Goal: Navigation & Orientation: Go to known website

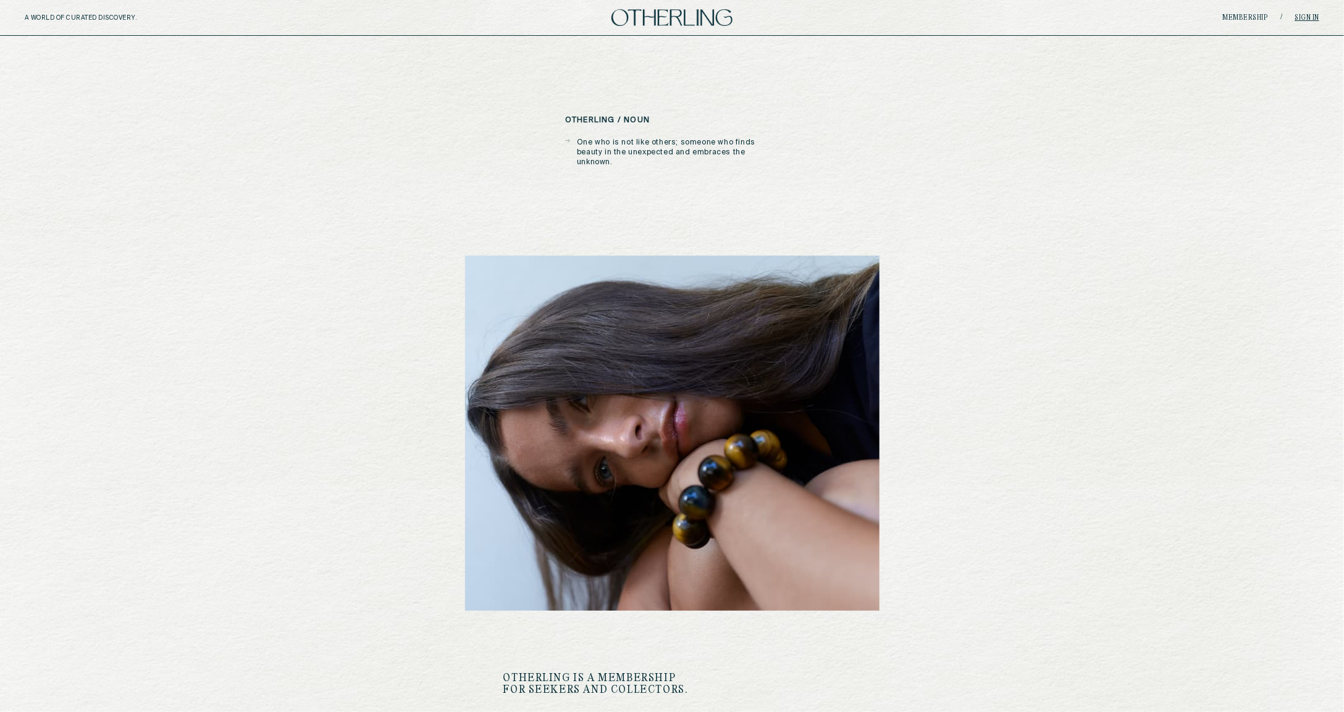
click at [1304, 17] on link "Sign in" at bounding box center [1307, 17] width 25 height 7
click at [1312, 17] on link "Sign in" at bounding box center [1307, 17] width 25 height 7
click at [1310, 21] on div "Membership / Sign in" at bounding box center [1103, 17] width 432 height 9
click at [1304, 20] on link "Sign in" at bounding box center [1307, 17] width 25 height 7
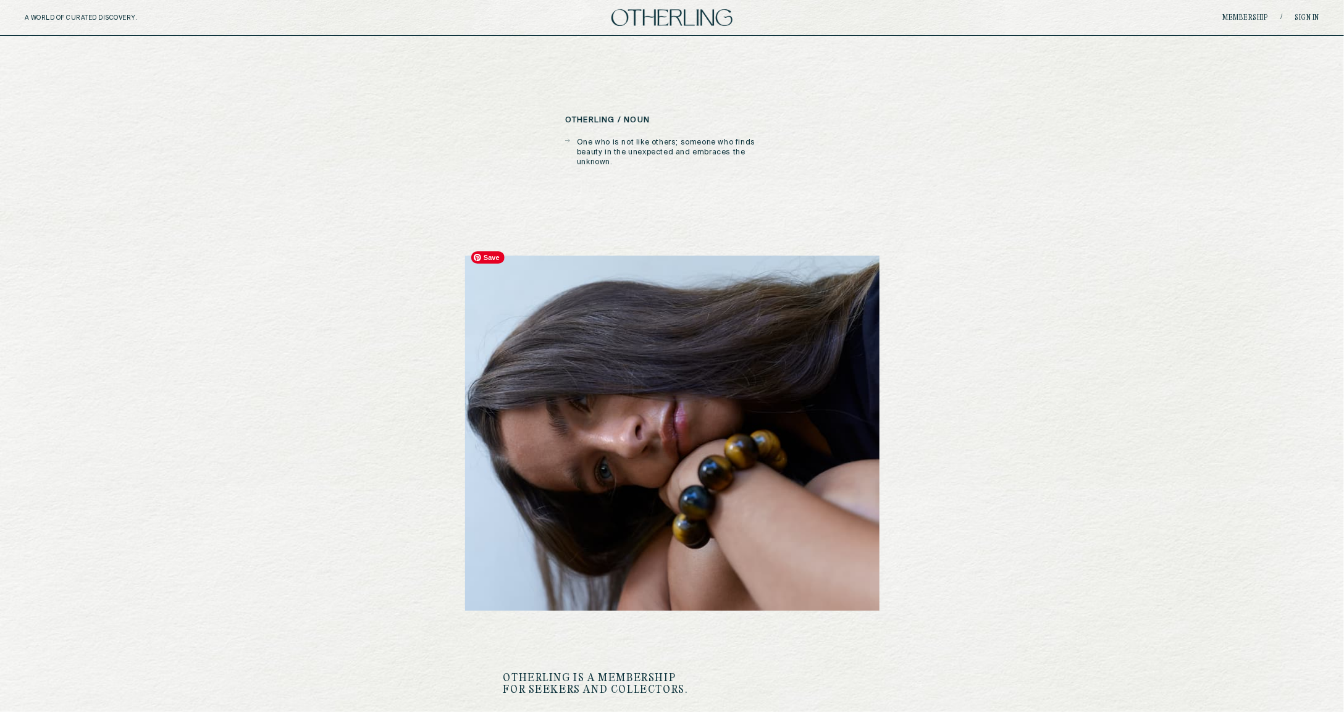
click at [779, 362] on img at bounding box center [672, 433] width 414 height 355
click at [781, 362] on img at bounding box center [672, 433] width 414 height 355
click at [1310, 16] on link "Sign in" at bounding box center [1307, 17] width 25 height 7
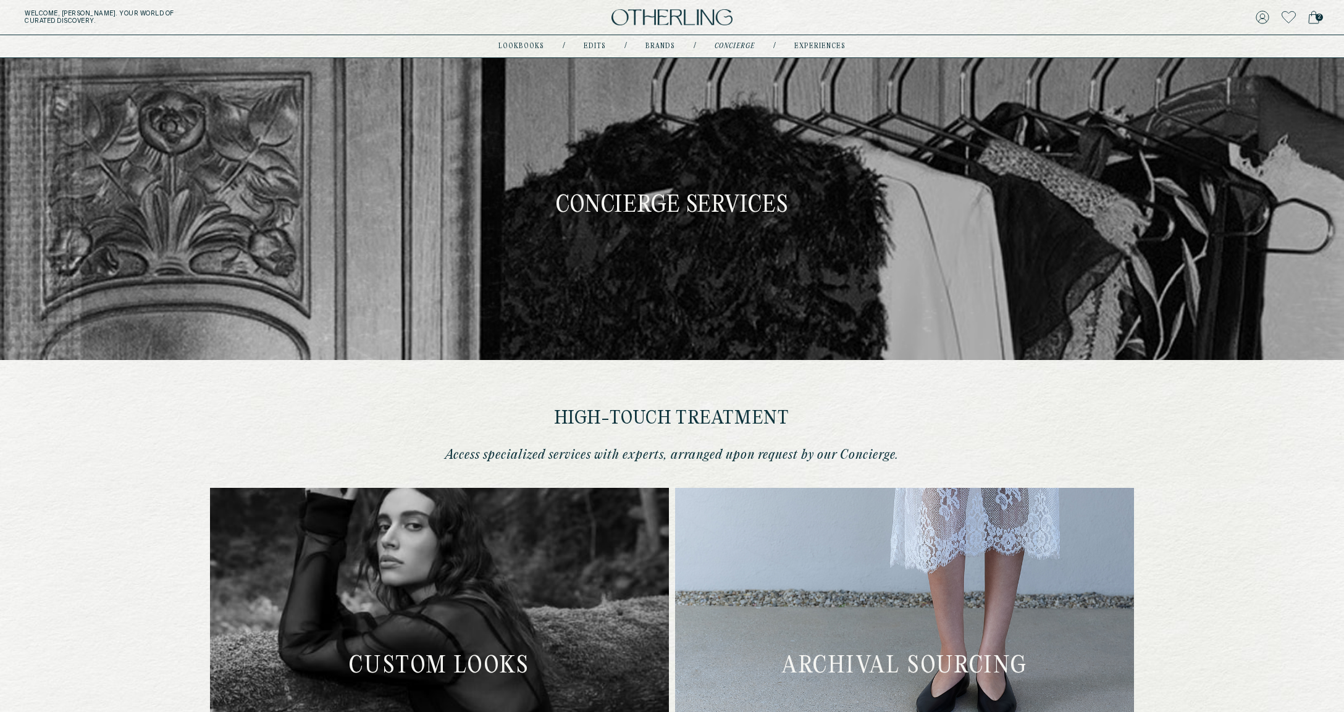
scroll to position [167, 0]
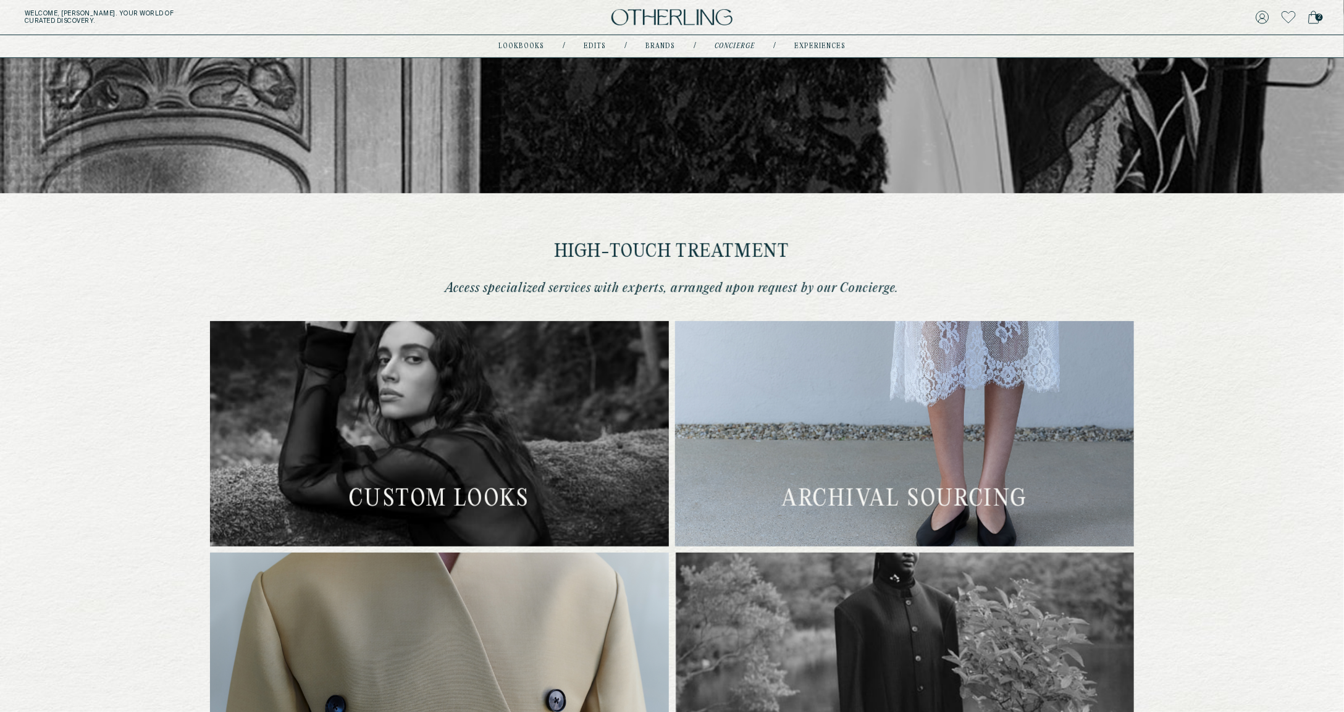
click at [680, 22] on img at bounding box center [671, 17] width 121 height 17
